Goal: Find specific page/section: Find specific page/section

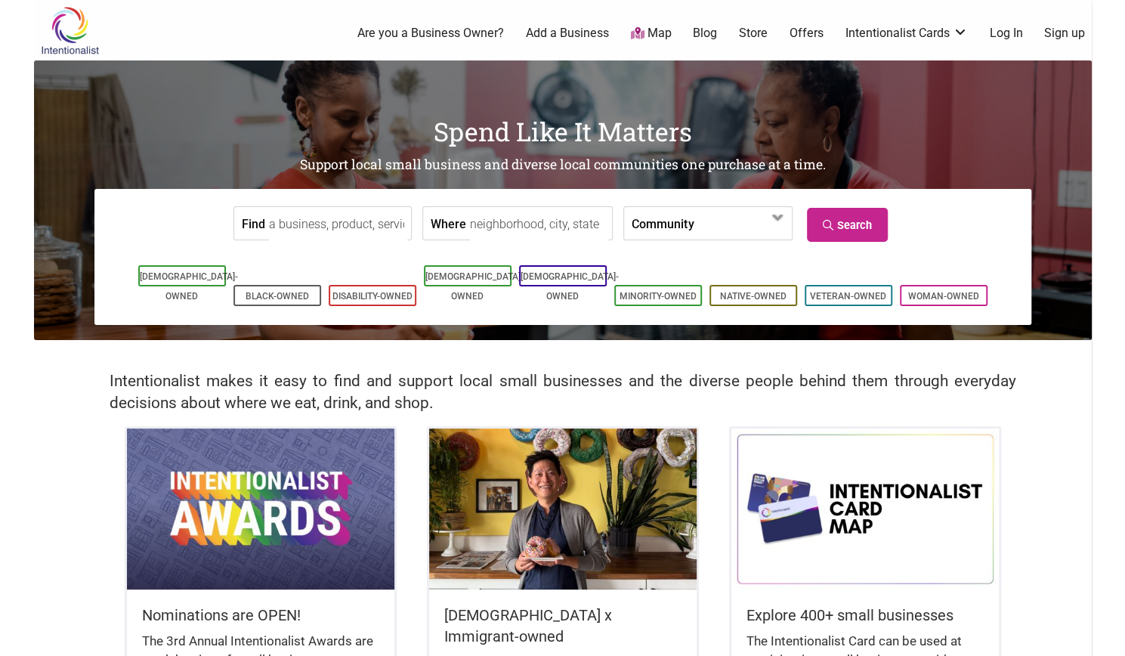
click at [515, 216] on input "Where" at bounding box center [539, 224] width 138 height 34
click at [642, 220] on label "Community" at bounding box center [663, 223] width 62 height 32
click at [541, 226] on input "Where" at bounding box center [539, 224] width 138 height 34
type input "[GEOGRAPHIC_DATA], [GEOGRAPHIC_DATA]"
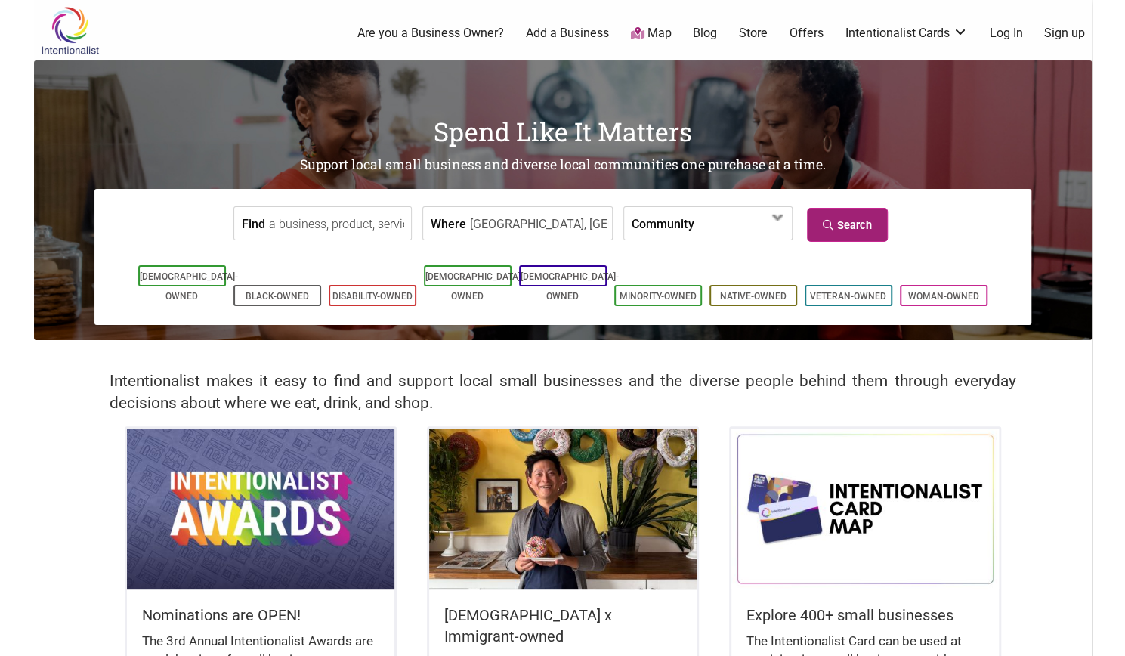
click at [872, 232] on link "Search" at bounding box center [847, 225] width 81 height 34
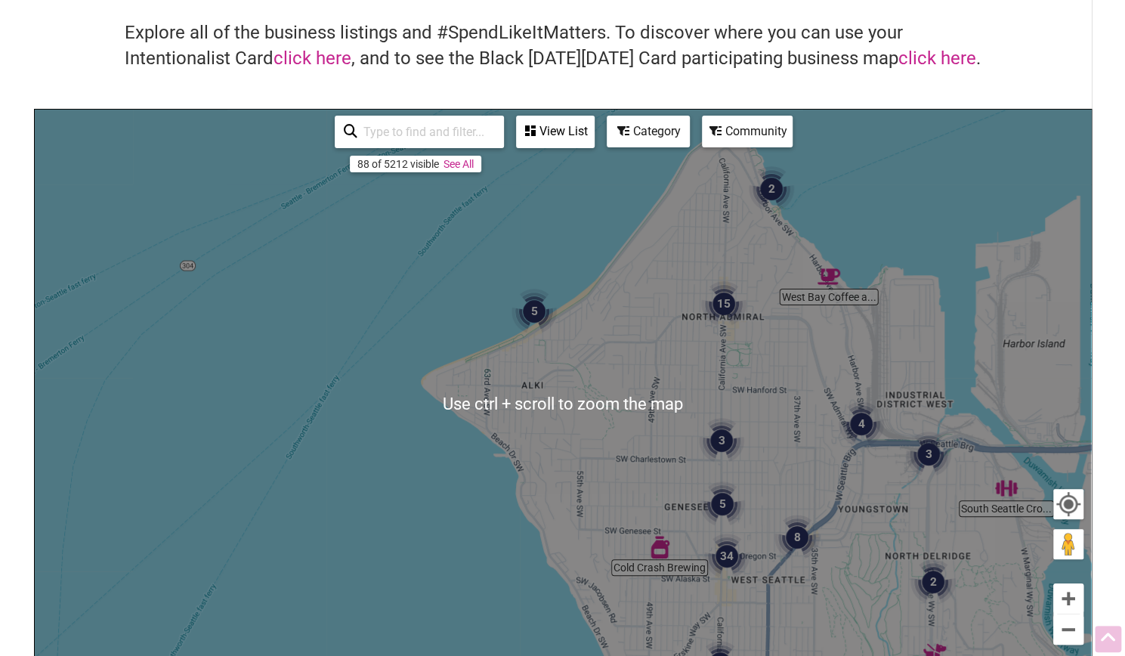
scroll to position [96, 0]
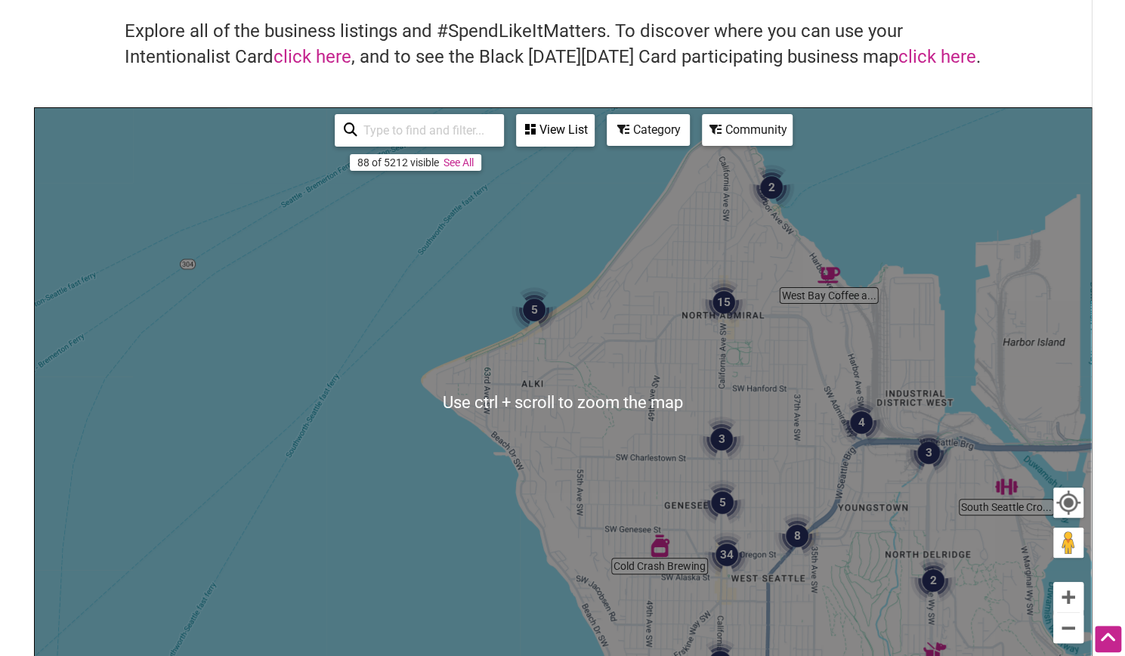
click at [916, 117] on div "To navigate, press the arrow keys." at bounding box center [563, 402] width 1056 height 588
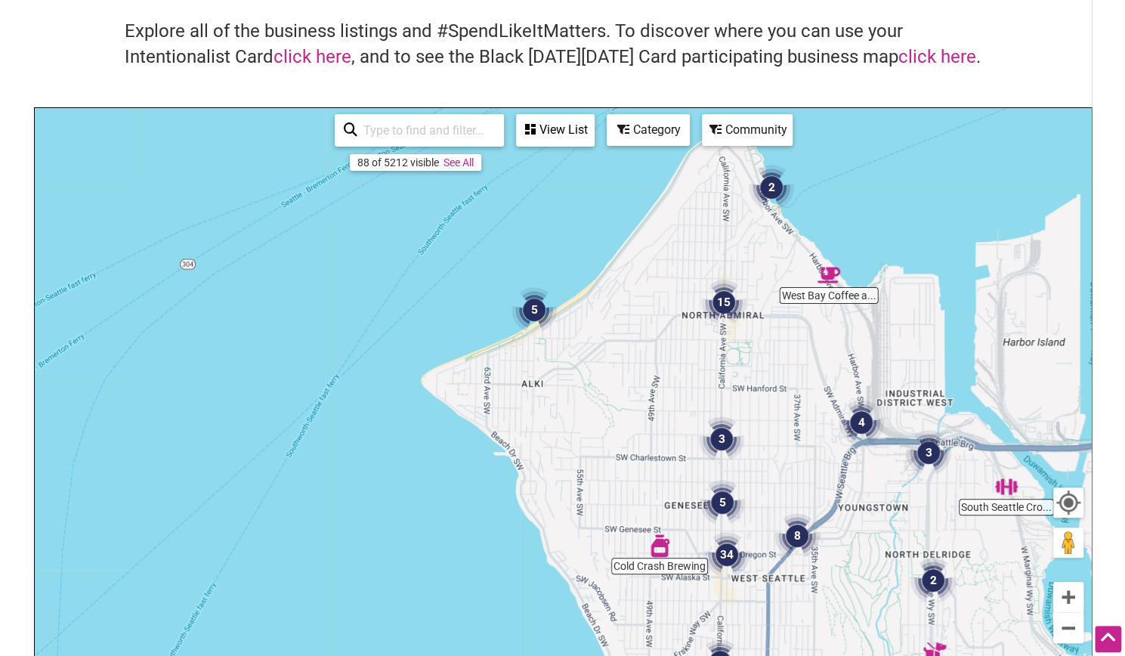
click at [763, 185] on img "2" at bounding box center [771, 187] width 57 height 57
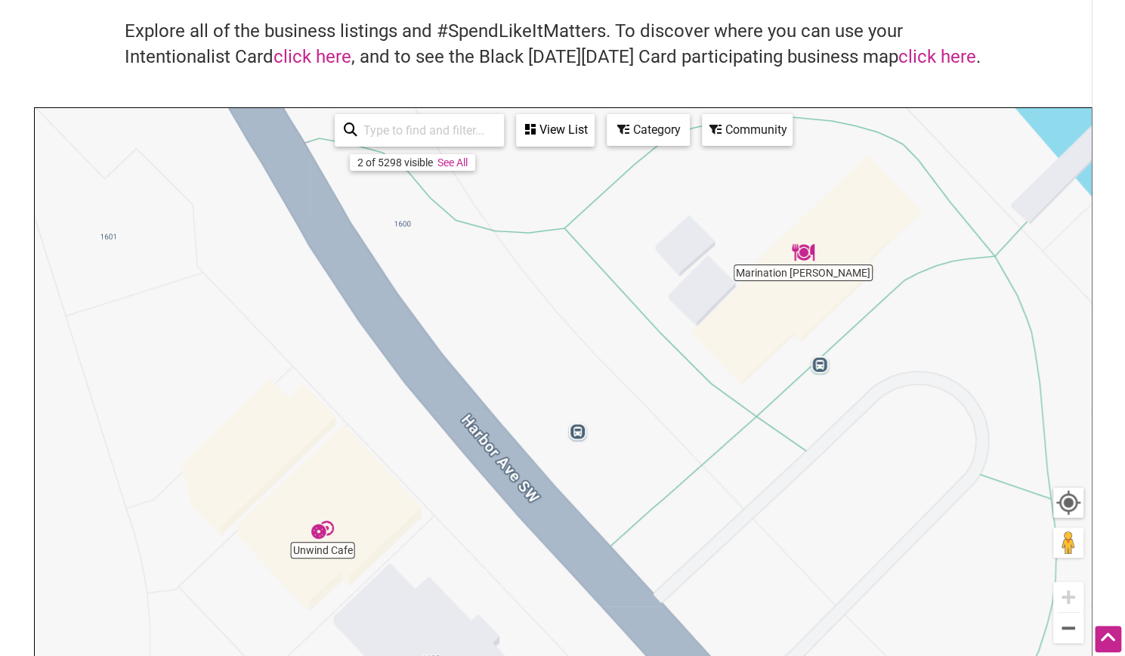
click at [540, 131] on div "View List" at bounding box center [556, 130] width 76 height 29
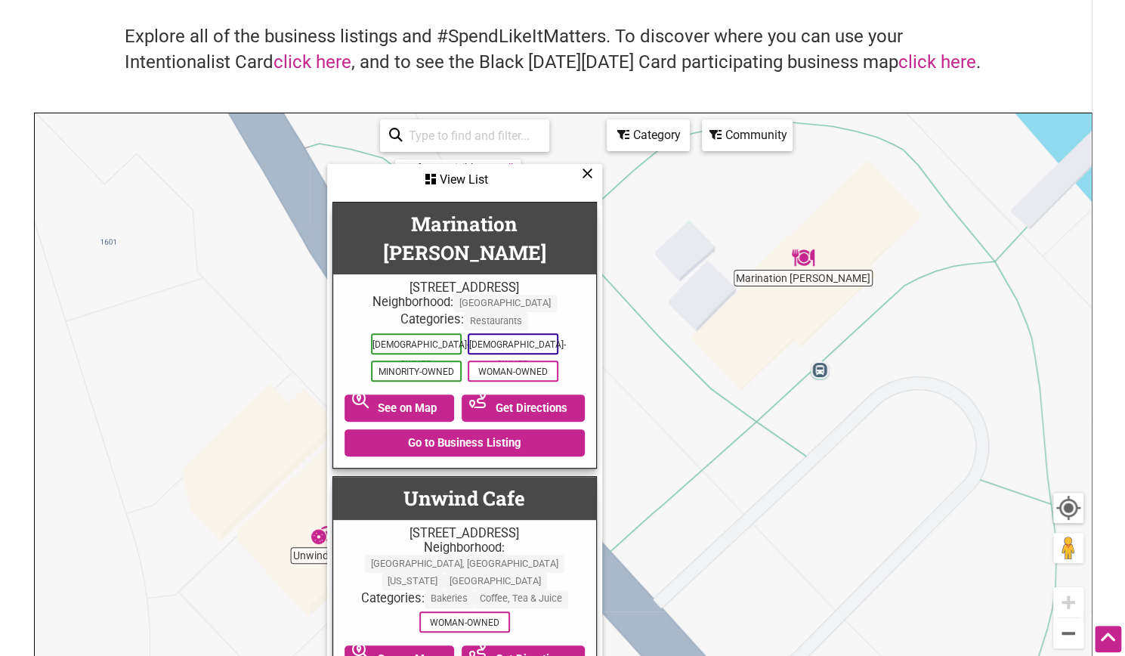
scroll to position [89, 0]
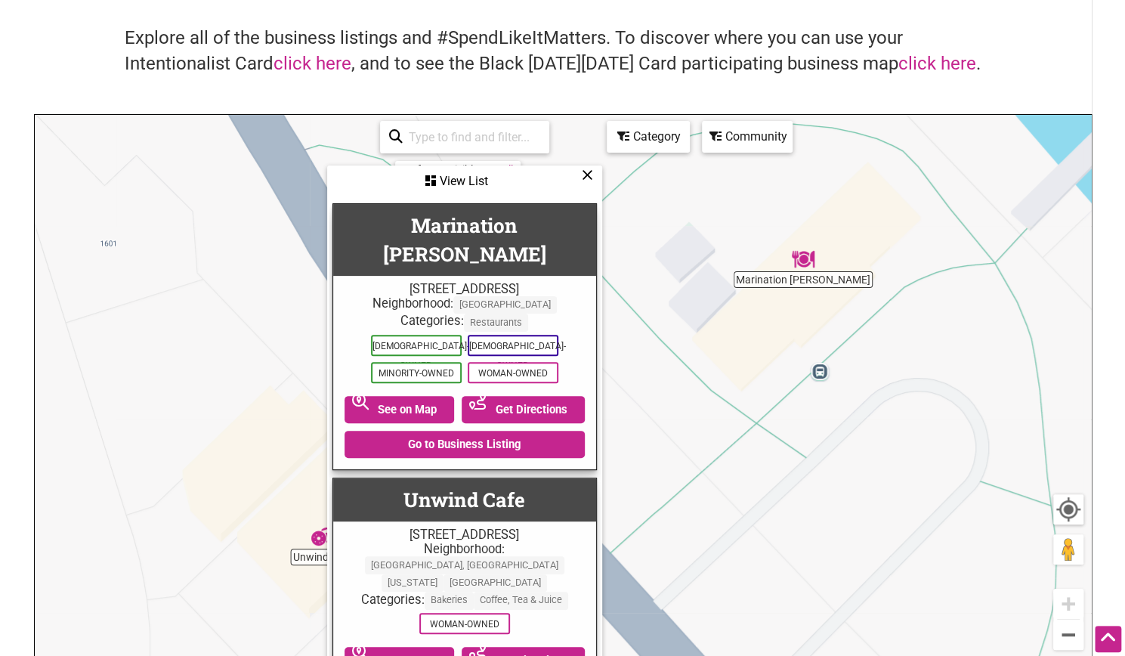
click at [580, 172] on div "View List" at bounding box center [465, 181] width 272 height 29
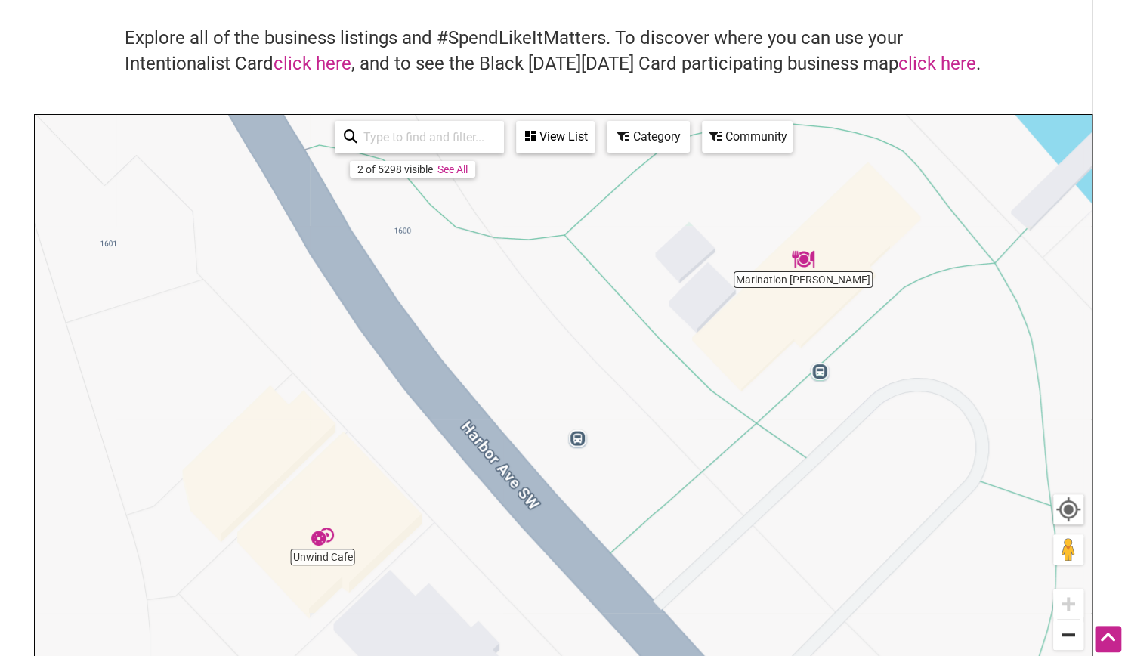
click at [1067, 633] on button "Zoom out" at bounding box center [1068, 635] width 30 height 30
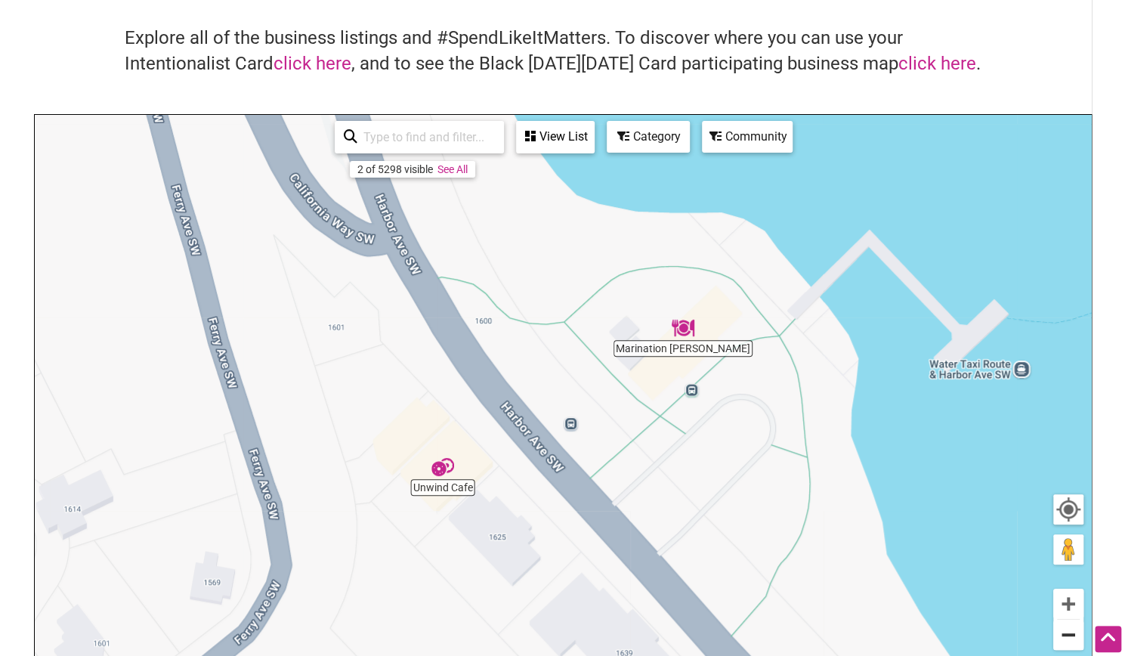
click at [1067, 633] on button "Zoom out" at bounding box center [1068, 635] width 30 height 30
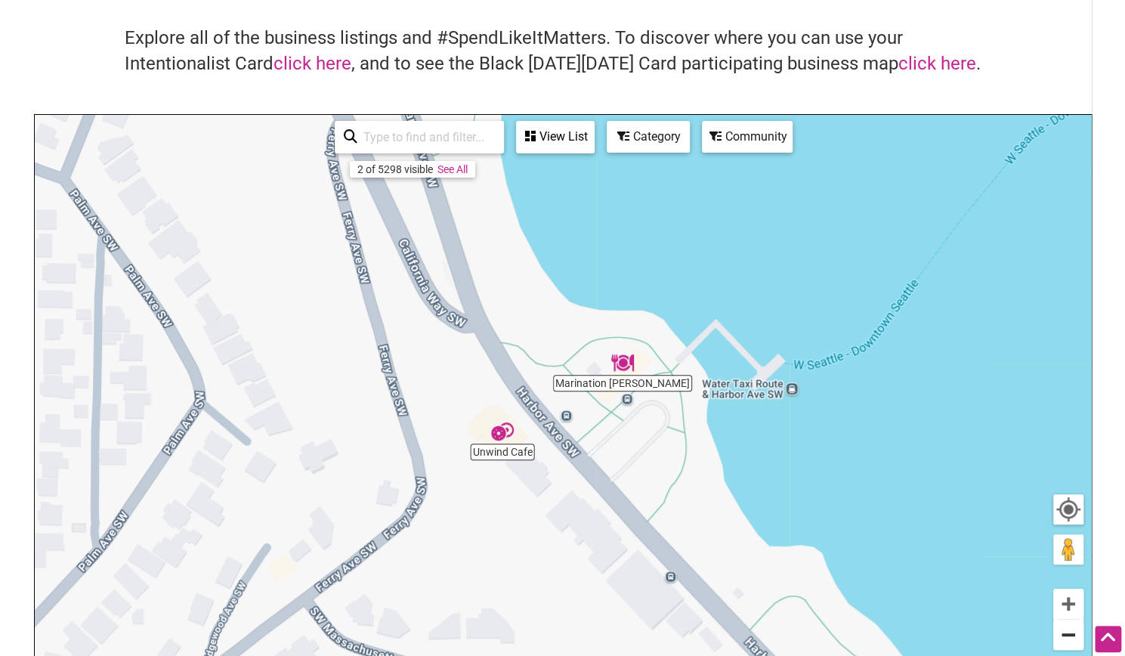
click at [1067, 633] on button "Zoom out" at bounding box center [1068, 635] width 30 height 30
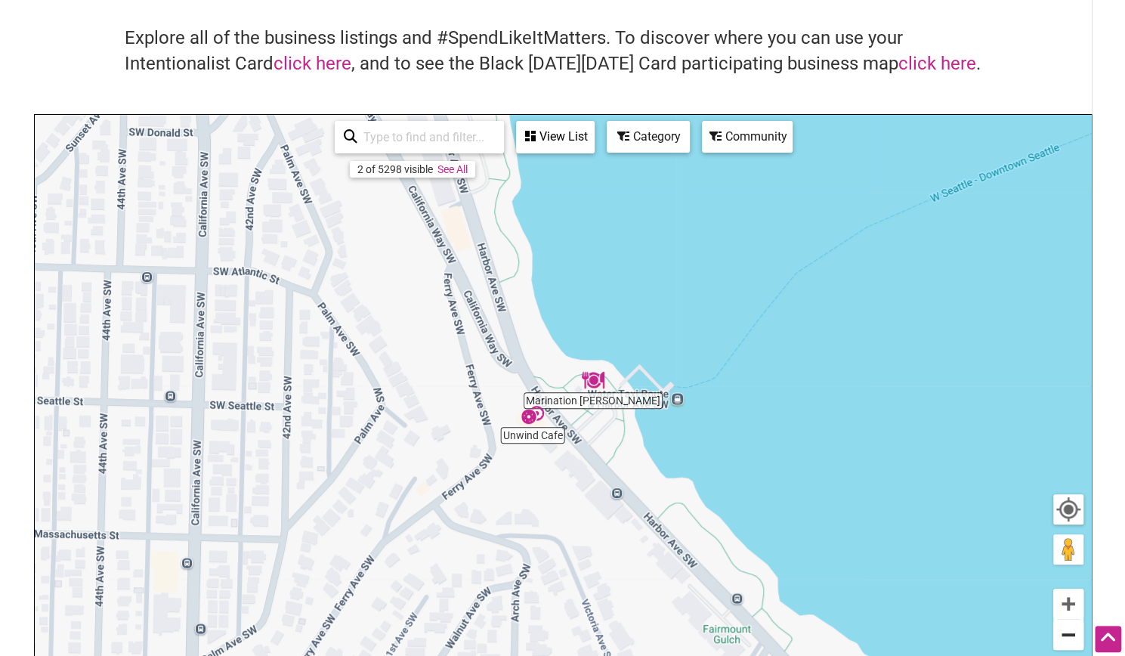
click at [1067, 633] on button "Zoom out" at bounding box center [1068, 635] width 30 height 30
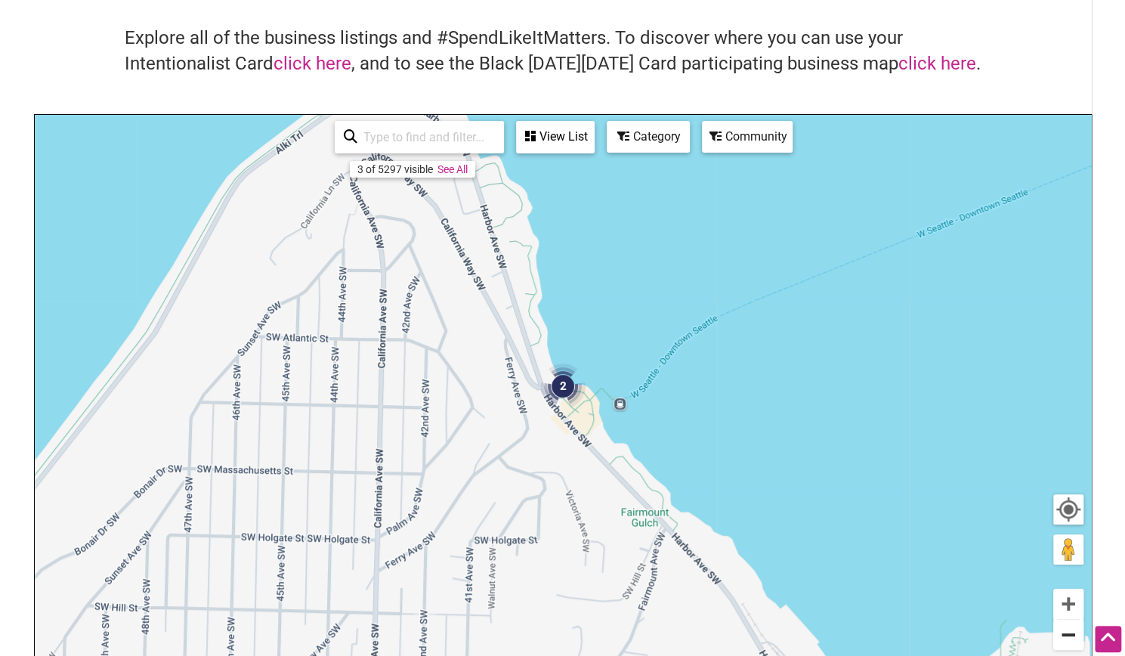
click at [1067, 633] on button "Zoom out" at bounding box center [1068, 635] width 30 height 30
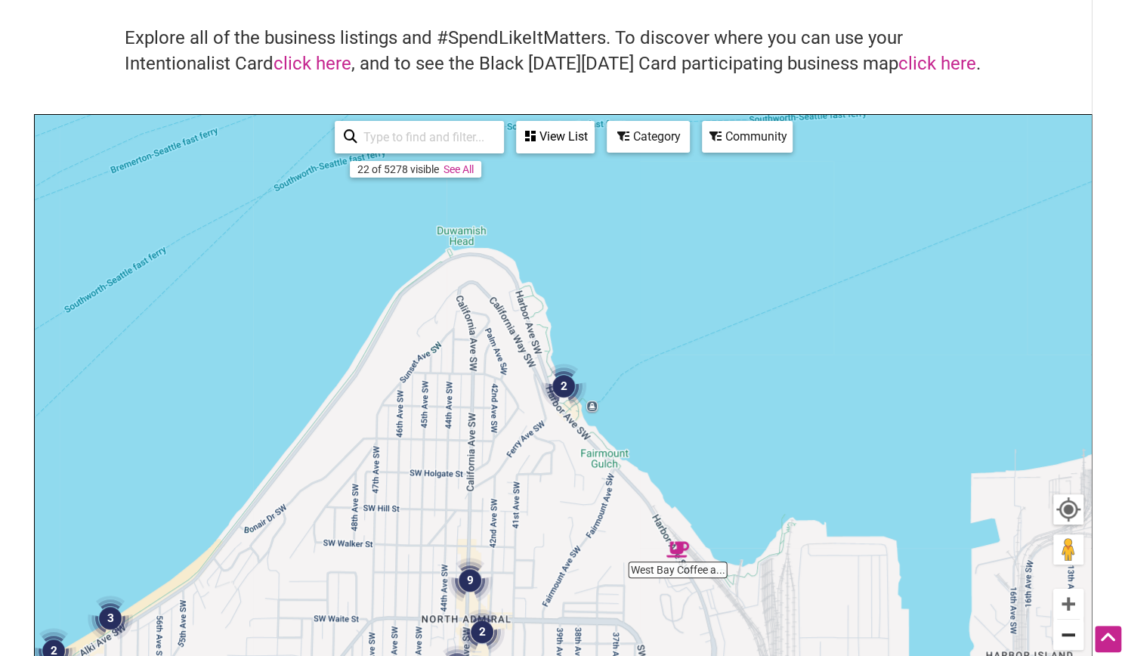
click at [1067, 633] on button "Zoom out" at bounding box center [1068, 635] width 30 height 30
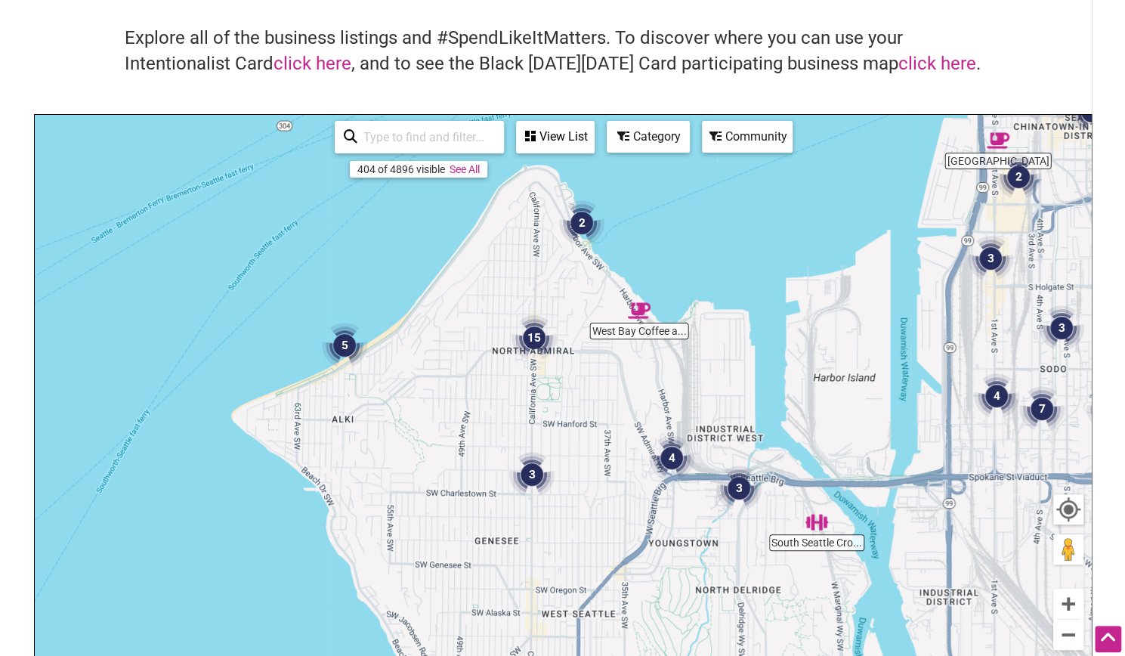
drag, startPoint x: 609, startPoint y: 569, endPoint x: 626, endPoint y: 398, distance: 171.6
click at [626, 398] on div "To navigate, press the arrow keys." at bounding box center [563, 409] width 1056 height 588
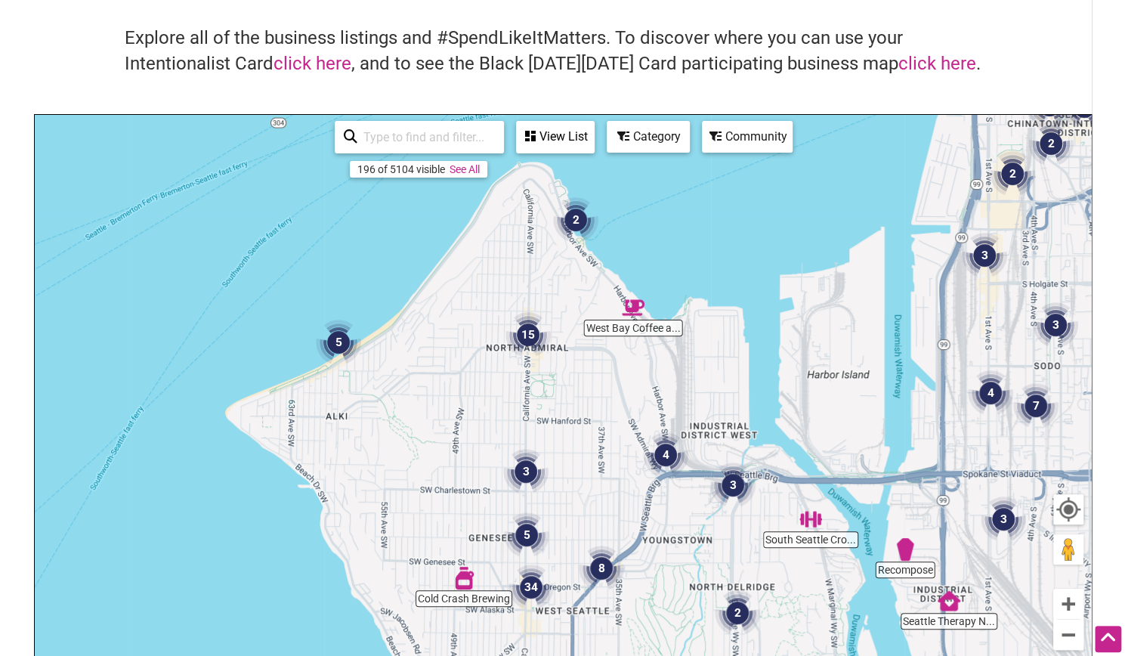
click at [552, 140] on div "View List" at bounding box center [556, 136] width 76 height 29
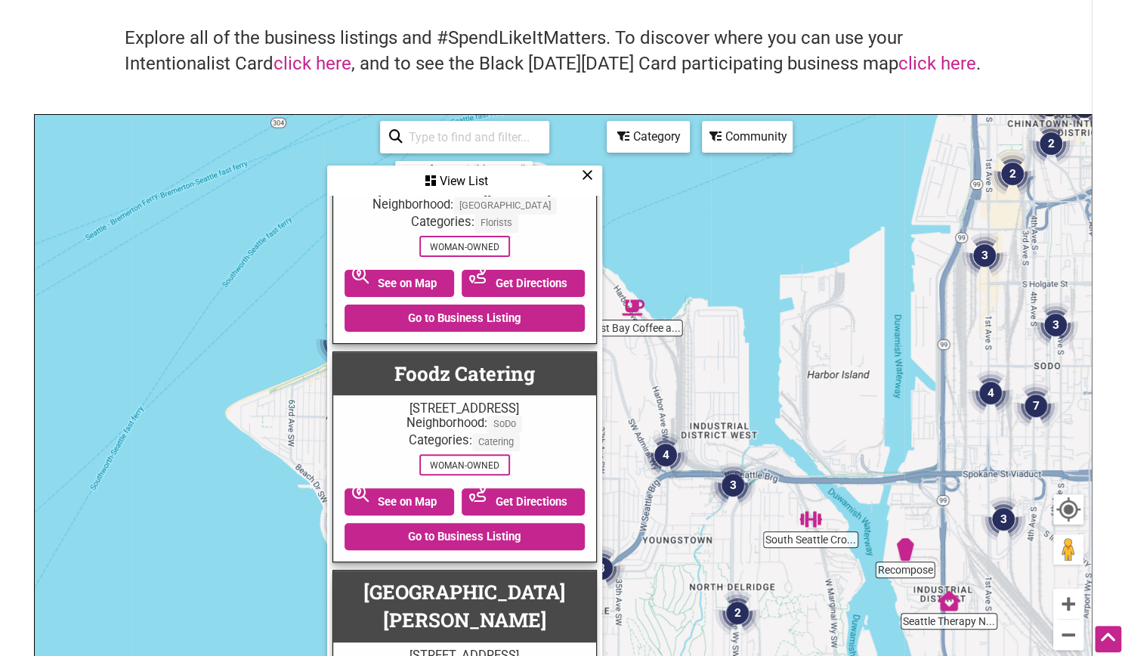
scroll to position [14561, 0]
